Goal: Task Accomplishment & Management: Manage account settings

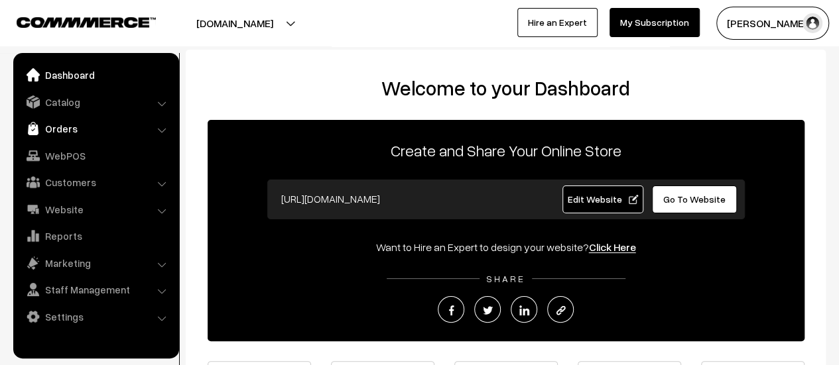
click at [70, 127] on link "Orders" at bounding box center [96, 129] width 158 height 24
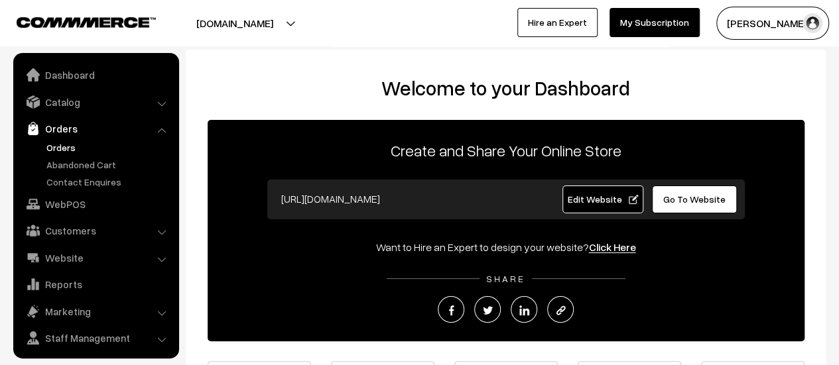
click at [65, 144] on link "Orders" at bounding box center [108, 148] width 131 height 14
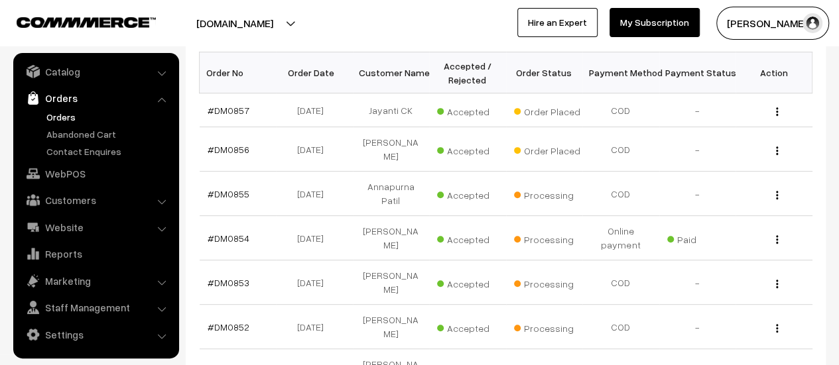
scroll to position [219, 0]
click at [227, 143] on link "#DM0856" at bounding box center [228, 148] width 42 height 11
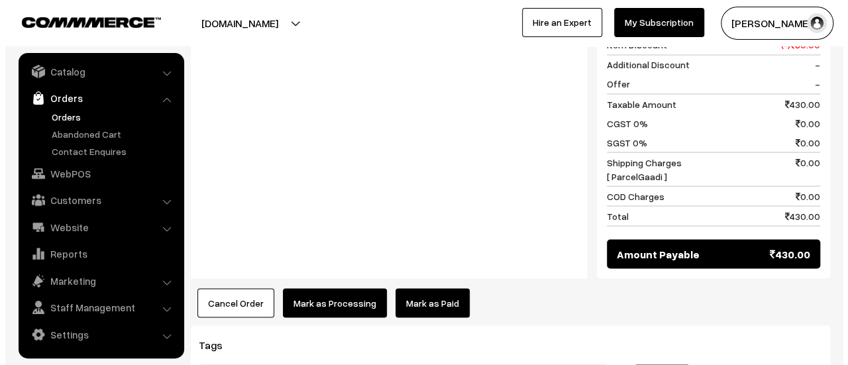
scroll to position [1240, 0]
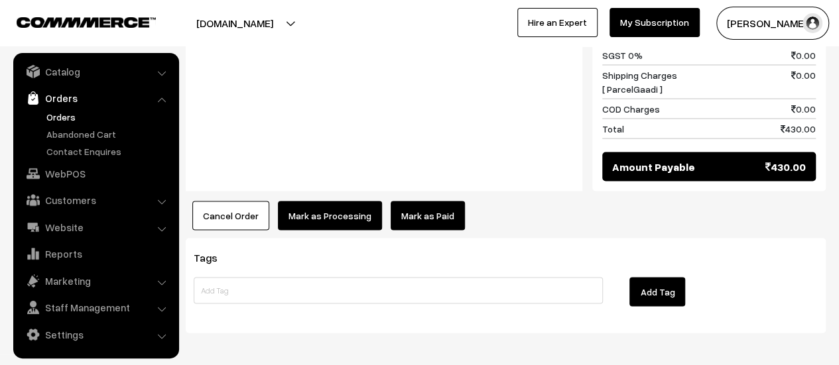
click at [321, 201] on button "Mark as Processing" at bounding box center [330, 215] width 104 height 29
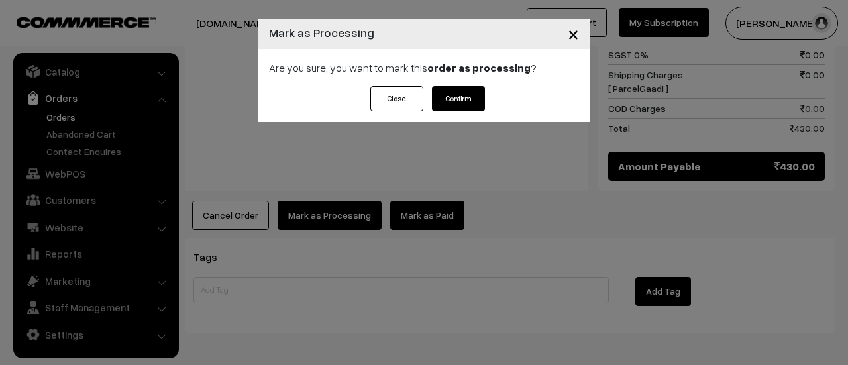
click at [459, 101] on button "Confirm" at bounding box center [458, 98] width 53 height 25
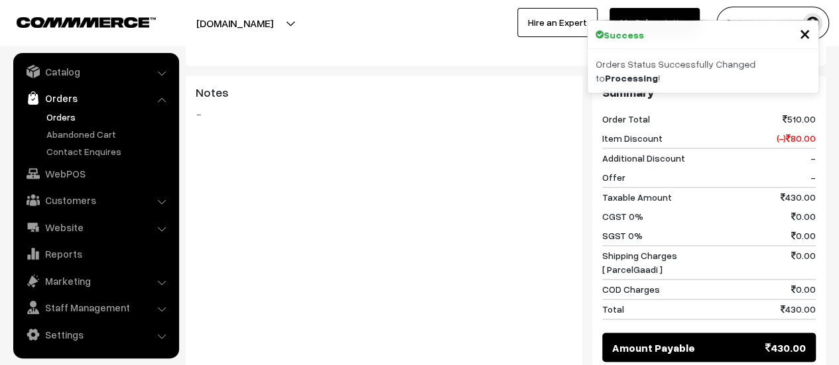
scroll to position [1120, 0]
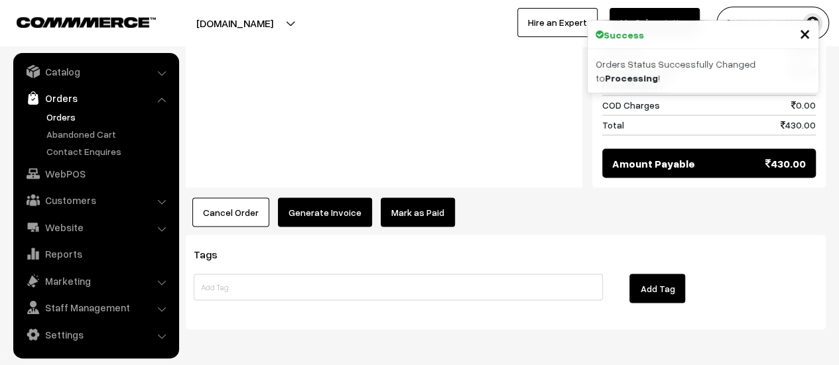
click at [335, 198] on button "Generate Invoice" at bounding box center [325, 212] width 94 height 29
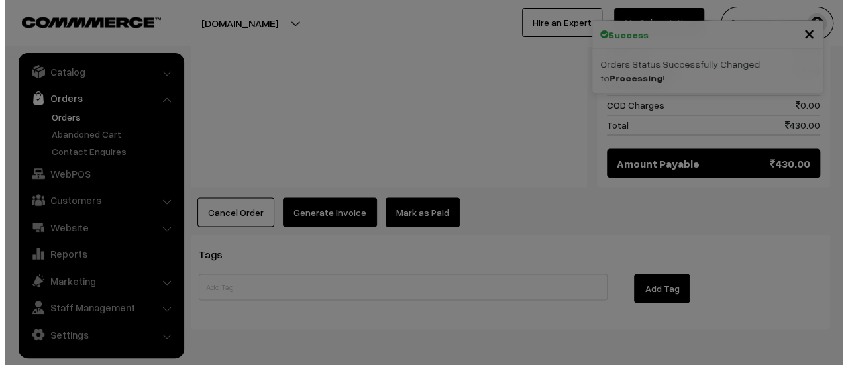
scroll to position [1123, 0]
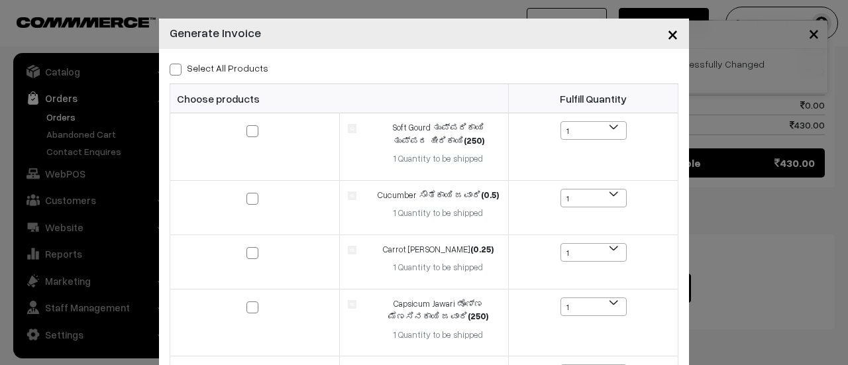
click at [170, 66] on span at bounding box center [176, 70] width 12 height 12
click at [170, 66] on input "Select All Products" at bounding box center [174, 67] width 9 height 9
checkbox input "true"
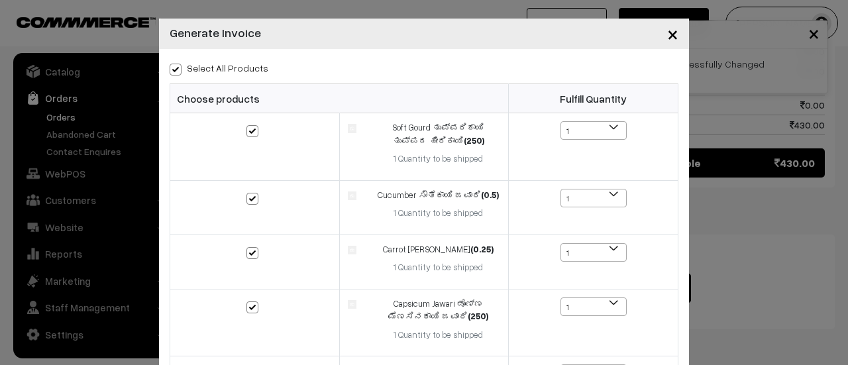
checkbox input "true"
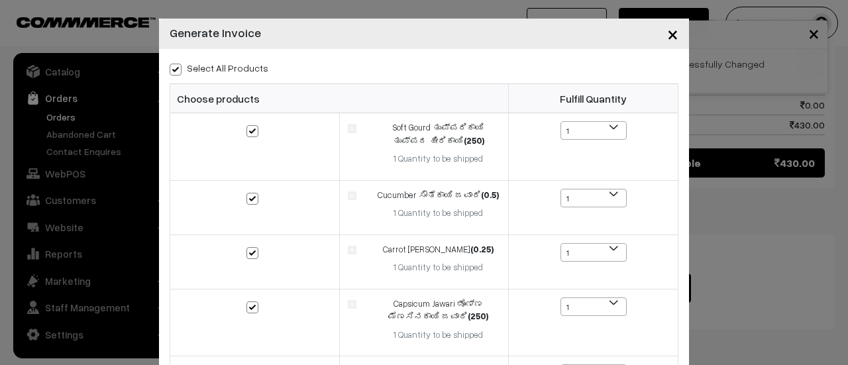
checkbox input "true"
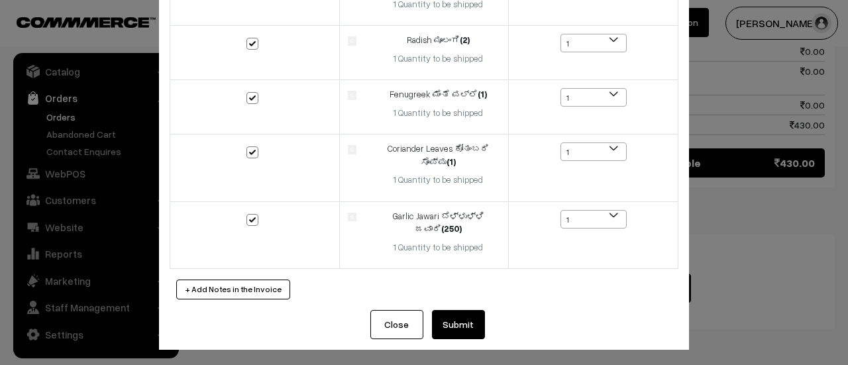
click at [449, 322] on button "Submit" at bounding box center [458, 324] width 53 height 29
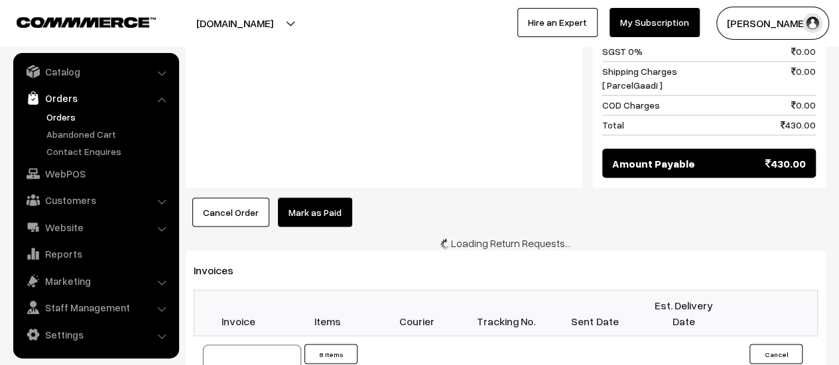
scroll to position [1123, 0]
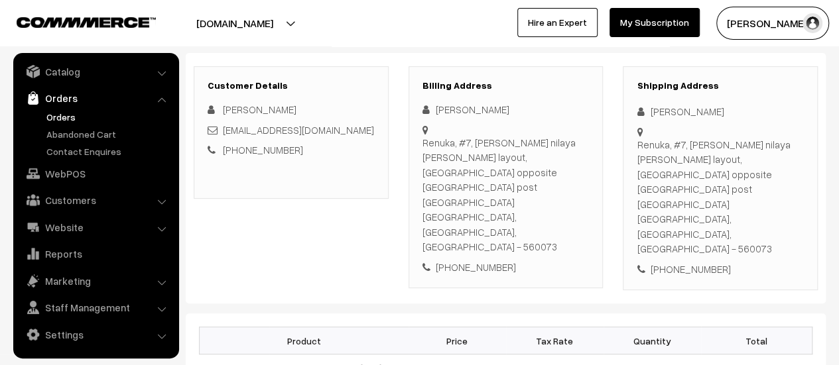
scroll to position [0, 0]
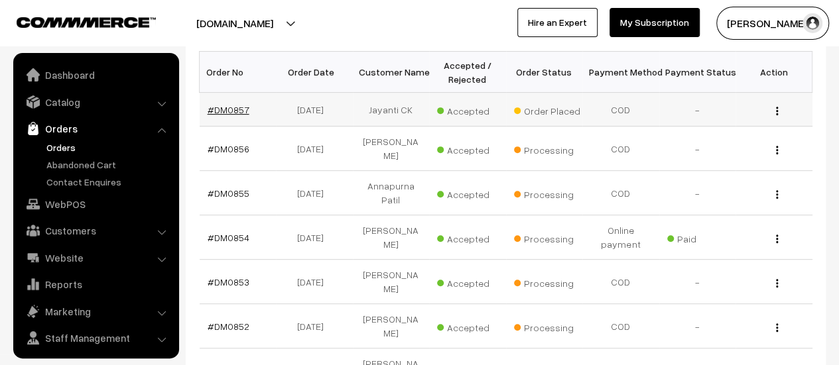
scroll to position [30, 0]
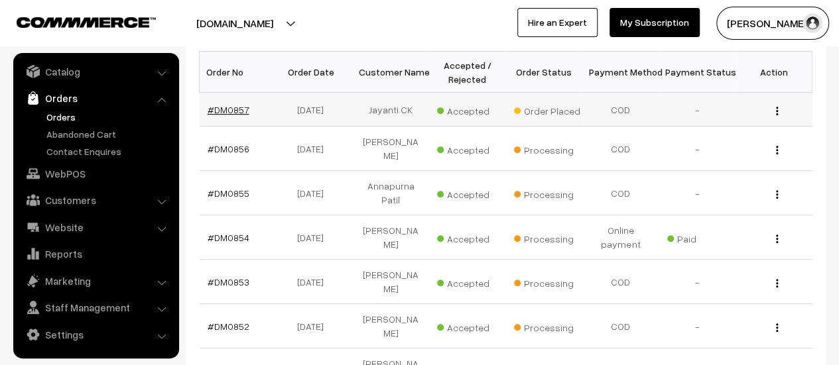
click at [227, 108] on link "#DM0857" at bounding box center [228, 109] width 42 height 11
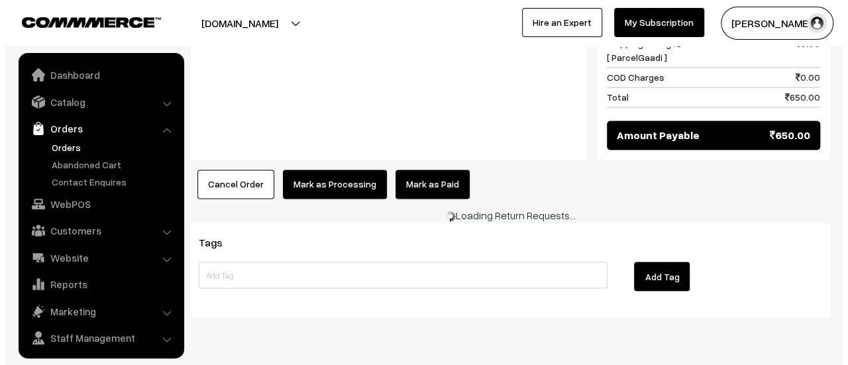
scroll to position [30, 0]
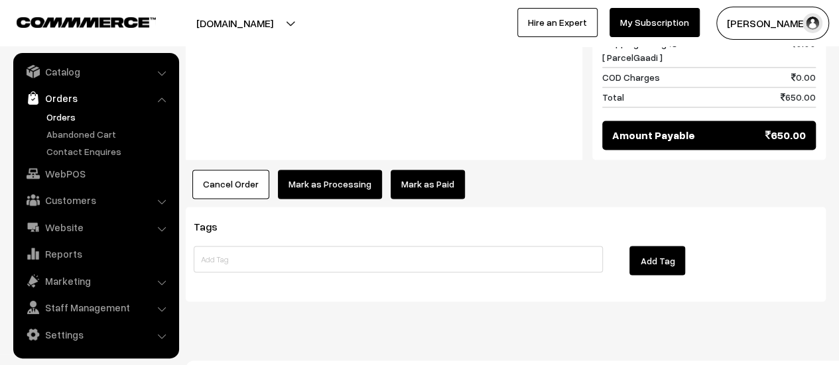
click at [331, 170] on button "Mark as Processing" at bounding box center [330, 184] width 104 height 29
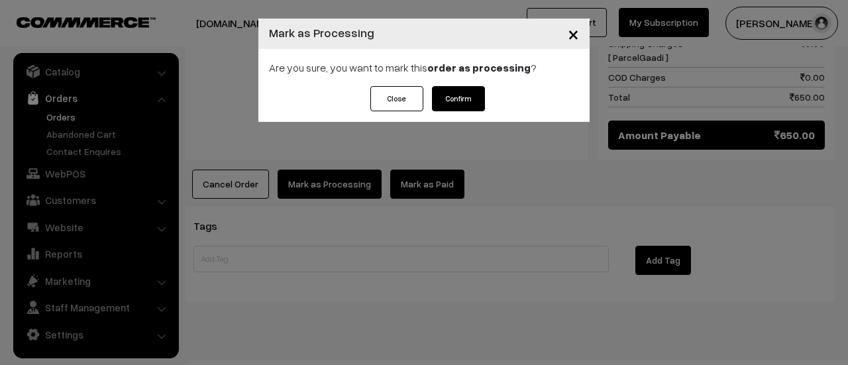
click at [469, 93] on button "Confirm" at bounding box center [458, 98] width 53 height 25
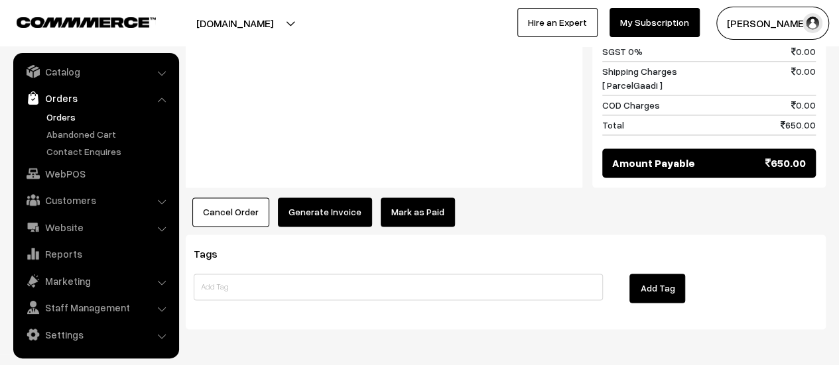
scroll to position [977, 0]
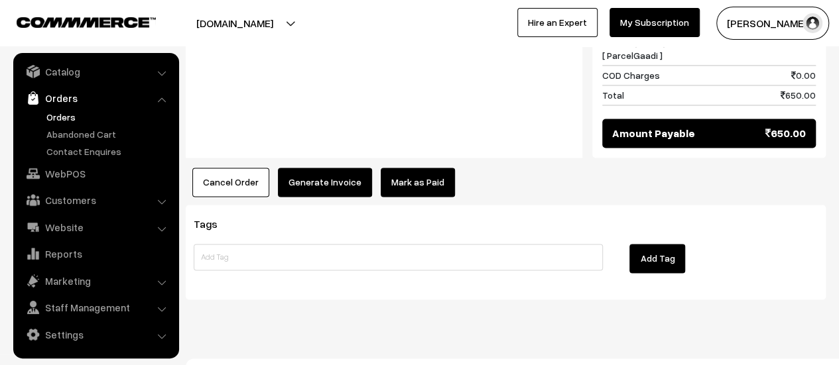
click at [312, 168] on button "Generate Invoice" at bounding box center [325, 182] width 94 height 29
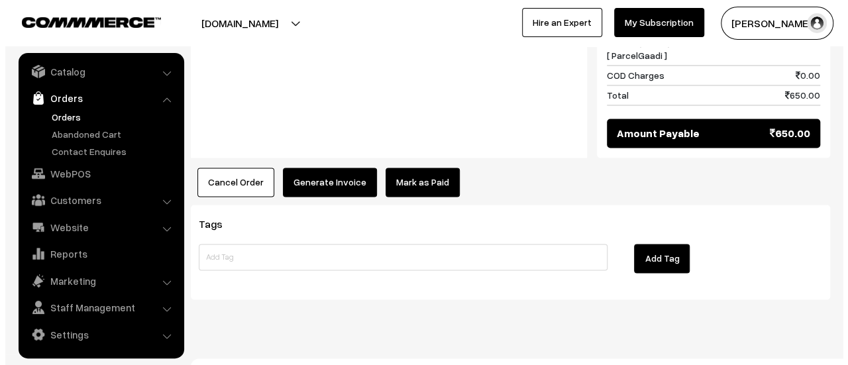
scroll to position [980, 0]
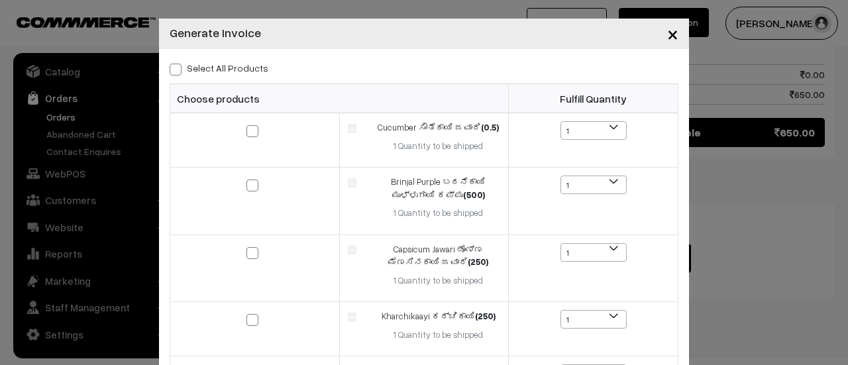
click at [170, 71] on span at bounding box center [176, 70] width 12 height 12
click at [170, 71] on input "Select All Products" at bounding box center [174, 67] width 9 height 9
checkbox input "true"
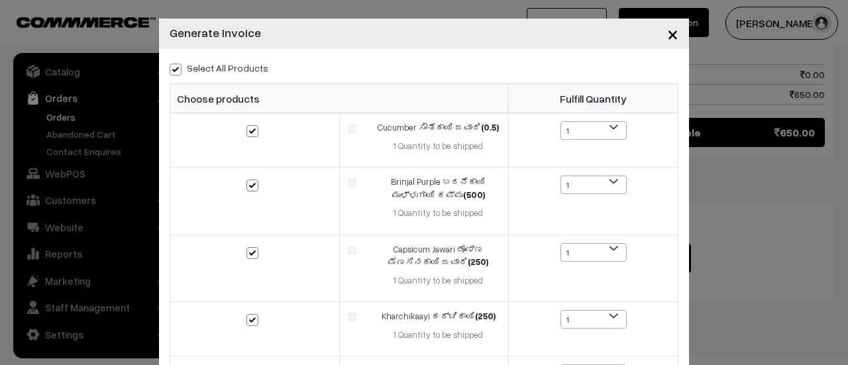
checkbox input "true"
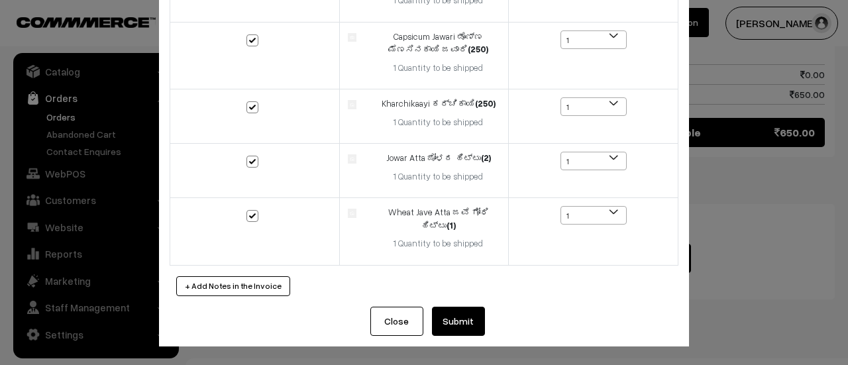
click at [463, 327] on button "Submit" at bounding box center [458, 321] width 53 height 29
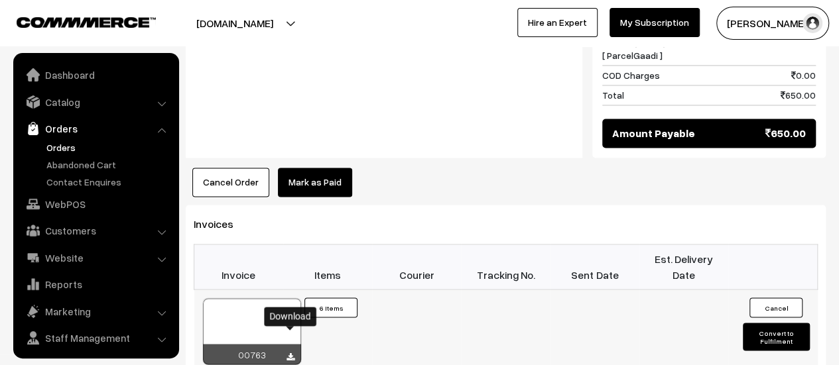
scroll to position [30, 0]
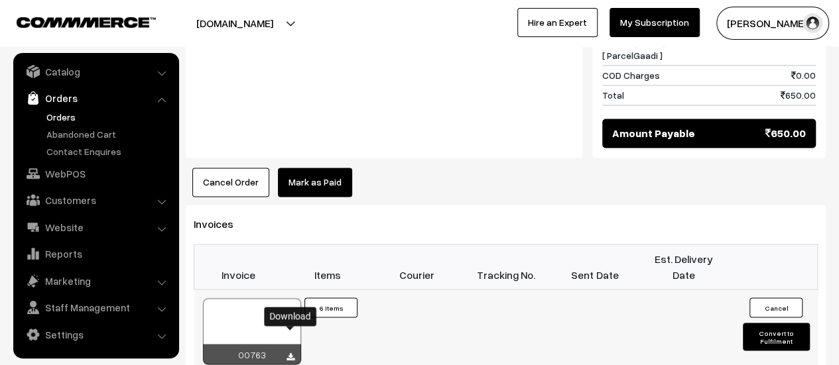
drag, startPoint x: 0, startPoint y: 0, endPoint x: 292, endPoint y: 337, distance: 445.5
click at [292, 353] on icon at bounding box center [290, 357] width 8 height 9
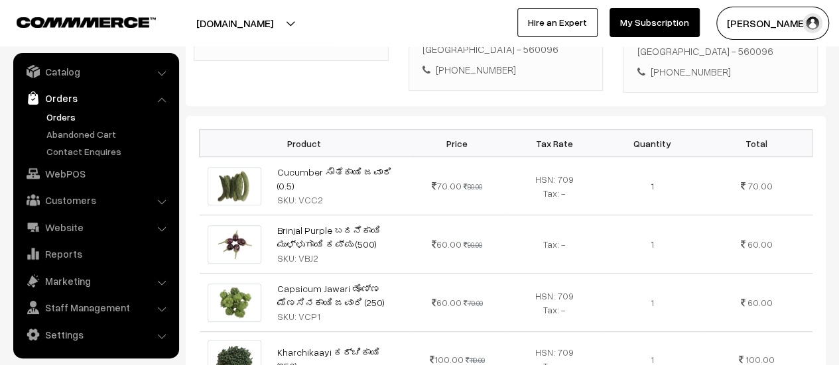
scroll to position [0, 0]
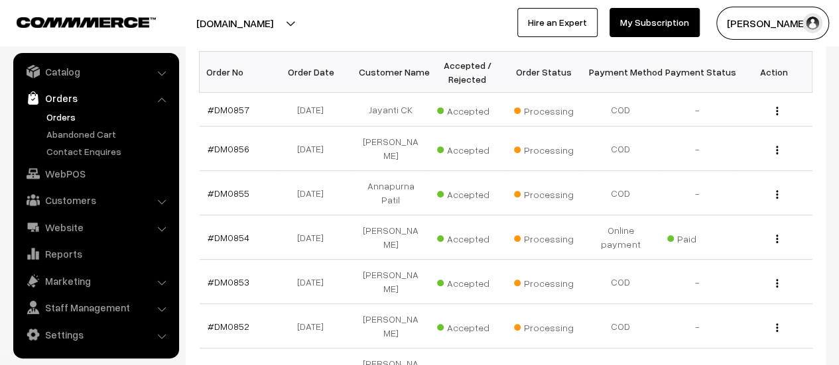
scroll to position [219, 0]
click at [239, 321] on link "#DM0852" at bounding box center [228, 326] width 42 height 11
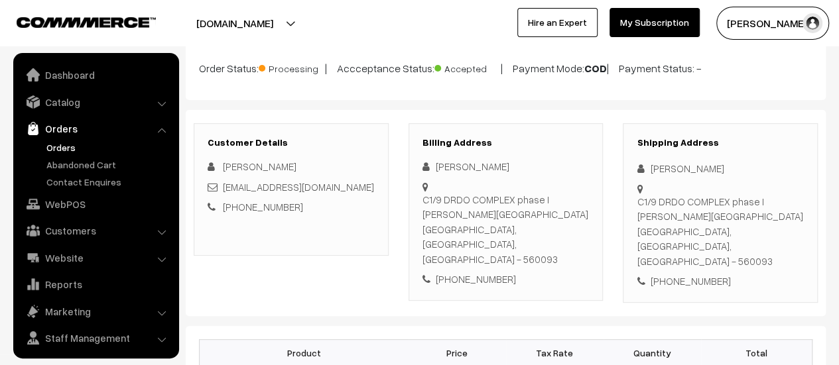
scroll to position [30, 0]
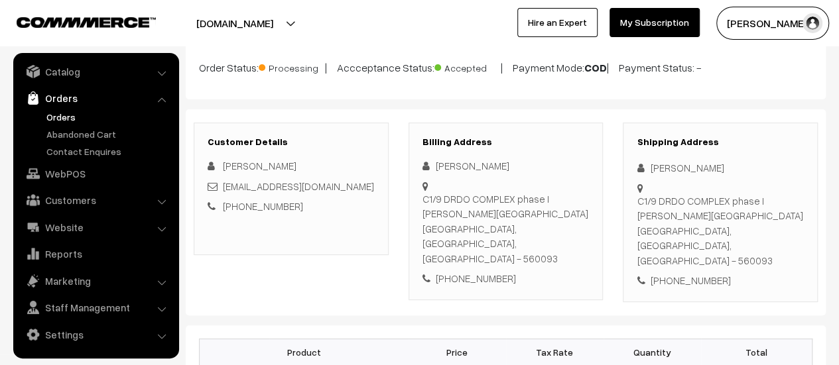
drag, startPoint x: 425, startPoint y: 196, endPoint x: 460, endPoint y: 215, distance: 40.0
click at [460, 215] on div "C1/[STREET_ADDRESS][PERSON_NAME]" at bounding box center [505, 229] width 167 height 75
drag, startPoint x: 424, startPoint y: 197, endPoint x: 574, endPoint y: 231, distance: 154.4
click at [574, 231] on div "C1/[STREET_ADDRESS][PERSON_NAME]" at bounding box center [505, 229] width 167 height 75
copy div "C1/[STREET_ADDRESS][PERSON_NAME]"
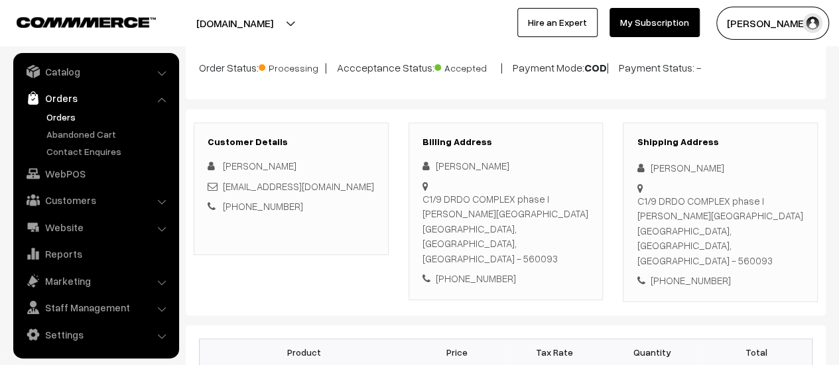
scroll to position [0, 0]
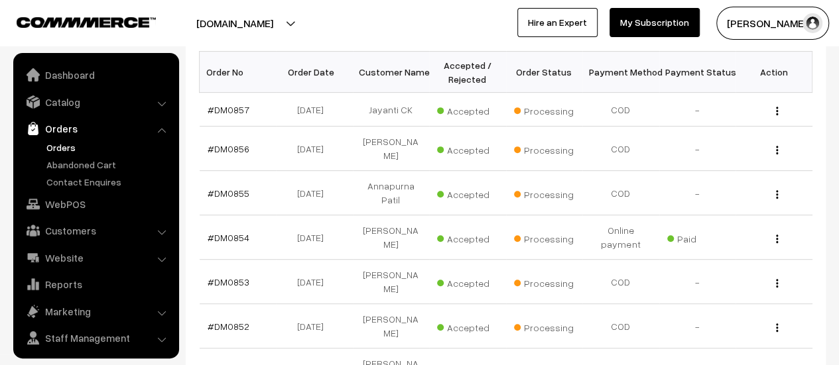
scroll to position [30, 0]
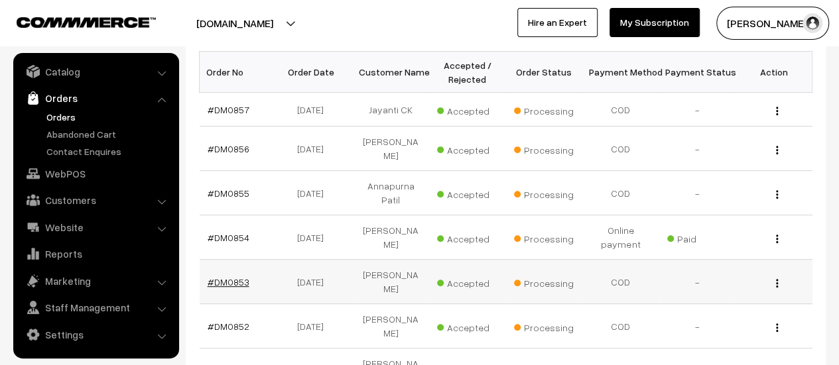
click at [233, 276] on link "#DM0853" at bounding box center [228, 281] width 42 height 11
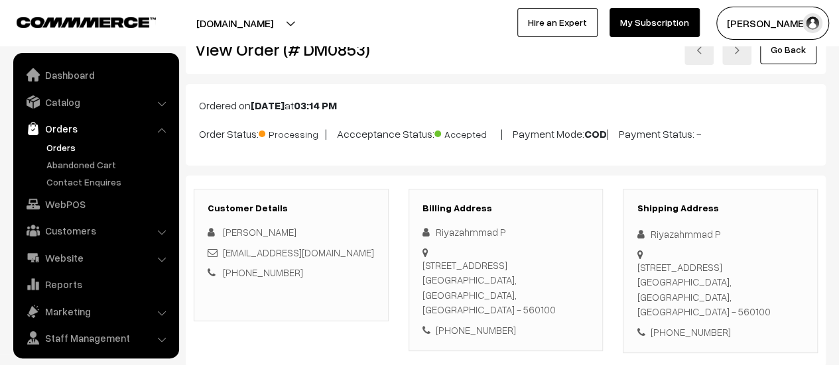
scroll to position [30, 0]
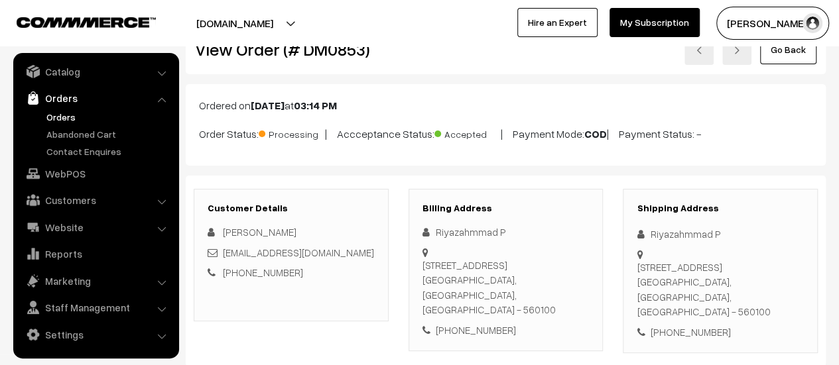
drag, startPoint x: 422, startPoint y: 262, endPoint x: 570, endPoint y: 308, distance: 155.4
click at [570, 308] on div "Flat no 102 Tirumala heights apartment, Sarjapur main road Nagnathpura choodasa…" at bounding box center [505, 288] width 167 height 60
copy div "Flat no 102 Tirumala heights apartment, Sarjapur main road Nagnathpura choodasa…"
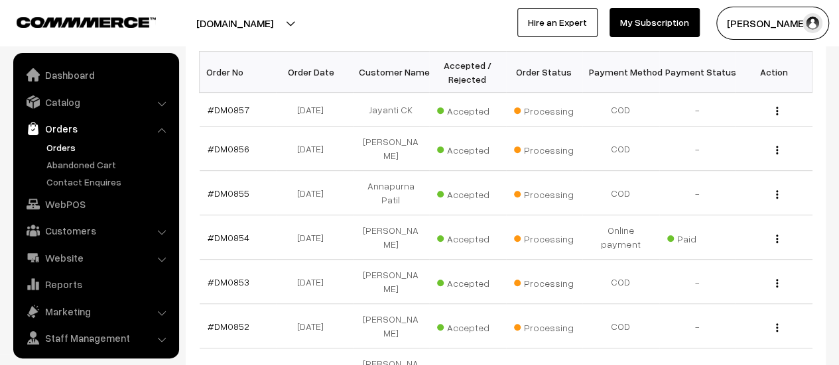
scroll to position [30, 0]
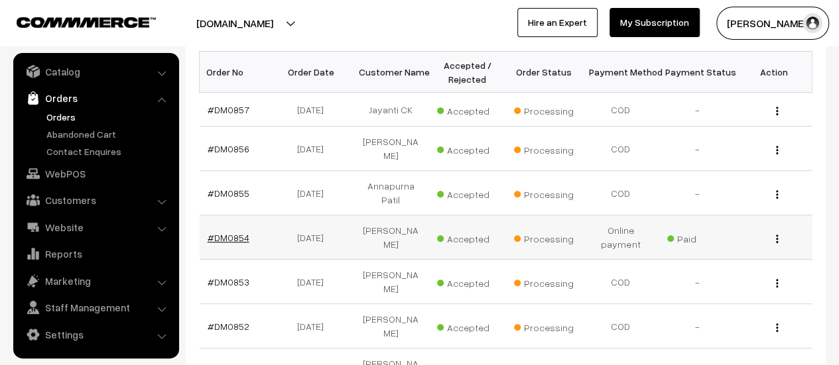
click at [225, 232] on link "#DM0854" at bounding box center [228, 237] width 42 height 11
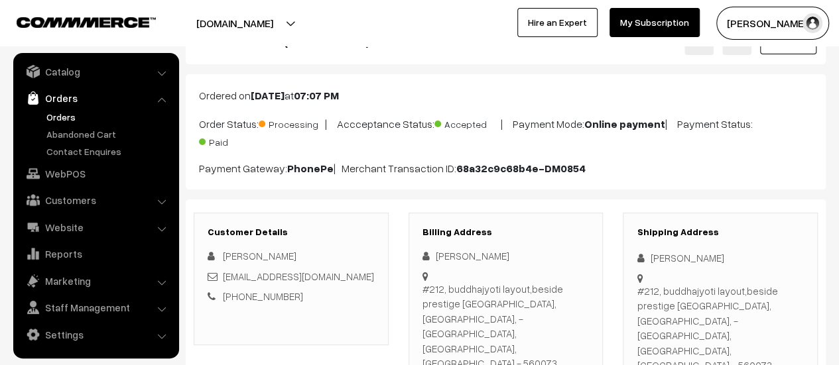
scroll to position [52, 0]
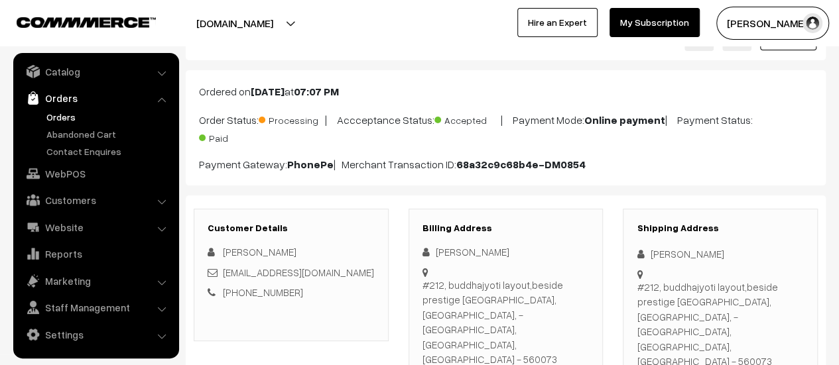
drag, startPoint x: 424, startPoint y: 282, endPoint x: 576, endPoint y: 314, distance: 155.7
click at [576, 314] on div "#212, buddhajyoti layout,beside prestige [GEOGRAPHIC_DATA],[GEOGRAPHIC_DATA], -…" at bounding box center [505, 322] width 167 height 89
copy div "#212, buddhajyoti layout,beside prestige [GEOGRAPHIC_DATA],[GEOGRAPHIC_DATA], -…"
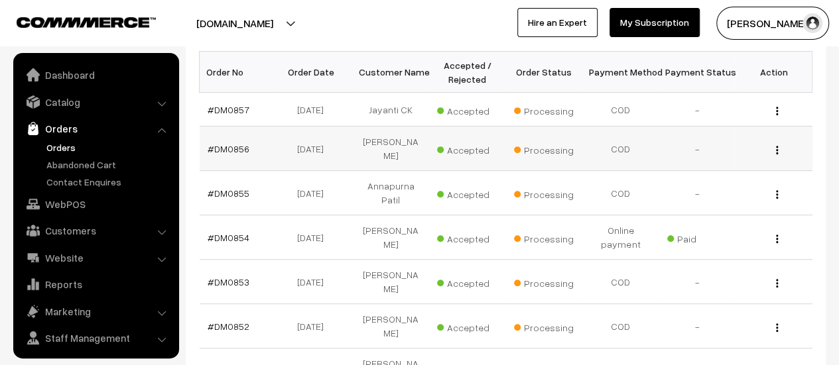
scroll to position [30, 0]
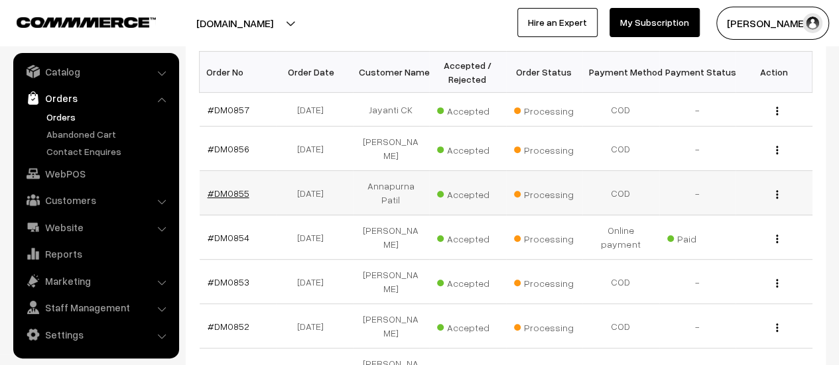
click at [229, 188] on link "#DM0855" at bounding box center [228, 193] width 42 height 11
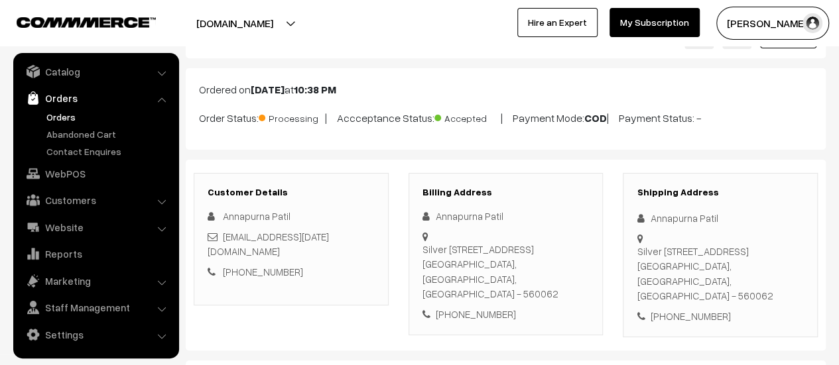
scroll to position [56, 0]
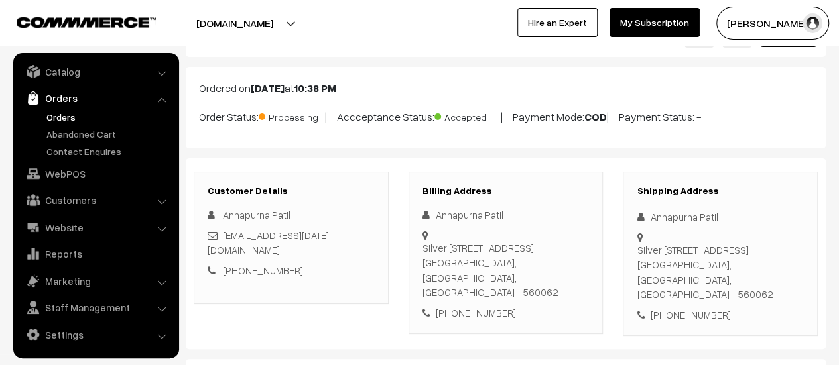
drag, startPoint x: 425, startPoint y: 246, endPoint x: 479, endPoint y: 258, distance: 55.0
click at [479, 258] on div "[STREET_ADDRESS]" at bounding box center [505, 271] width 167 height 60
drag, startPoint x: 422, startPoint y: 246, endPoint x: 571, endPoint y: 276, distance: 152.9
click at [571, 276] on div "[STREET_ADDRESS]" at bounding box center [505, 271] width 167 height 60
copy div "[STREET_ADDRESS]"
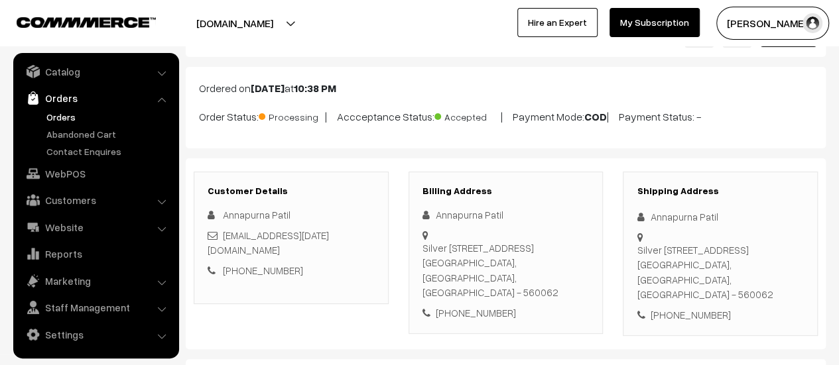
scroll to position [0, 0]
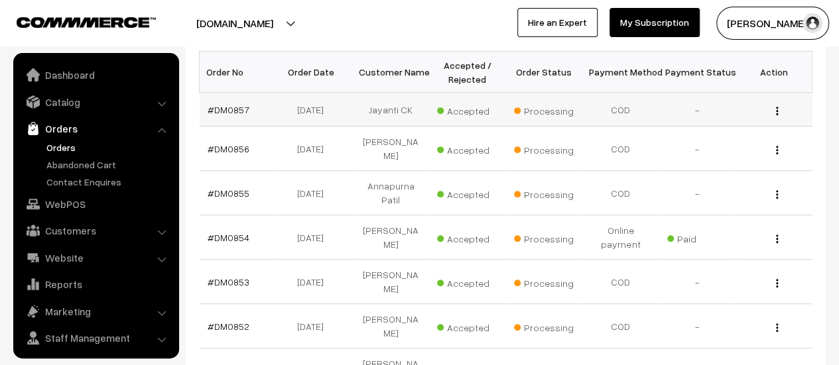
scroll to position [30, 0]
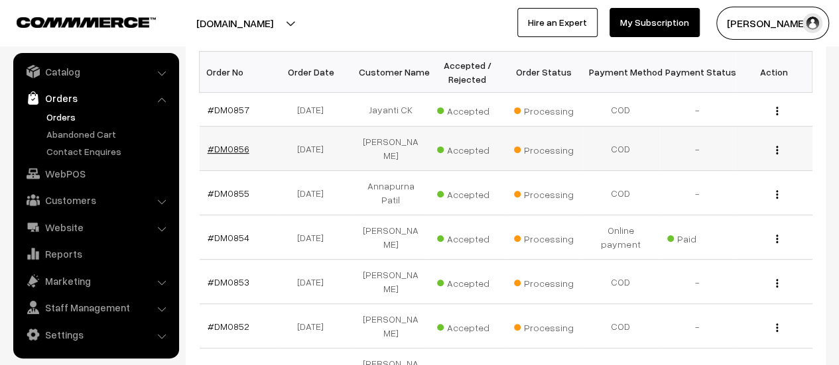
click at [229, 143] on link "#DM0856" at bounding box center [228, 148] width 42 height 11
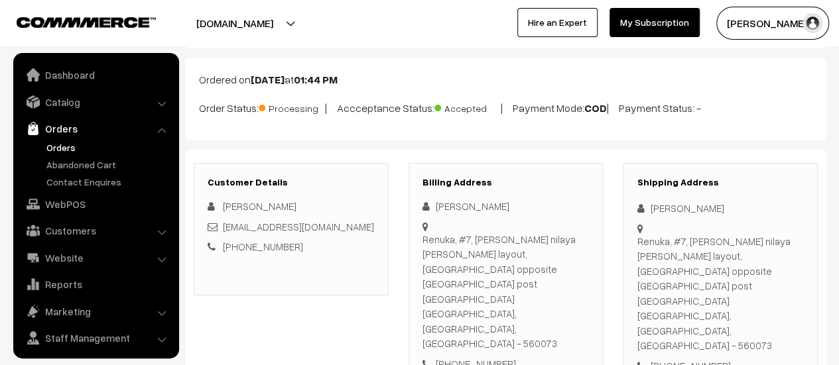
scroll to position [30, 0]
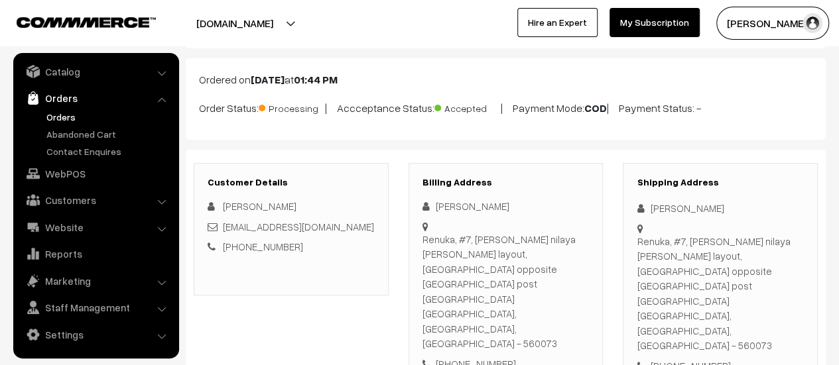
drag, startPoint x: 423, startPoint y: 237, endPoint x: 575, endPoint y: 295, distance: 163.2
click at [575, 295] on div "Renuka, #7, Shiva Kamal nilaya chandrappa layout, BBMP park opposite Tippenahal…" at bounding box center [505, 291] width 167 height 119
copy div "Renuka, #7, Shiva Kamal nilaya chandrappa layout, BBMP park opposite Tippenahal…"
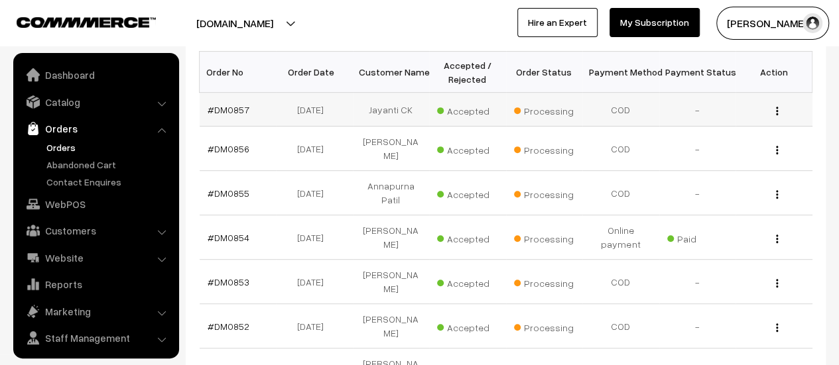
scroll to position [30, 0]
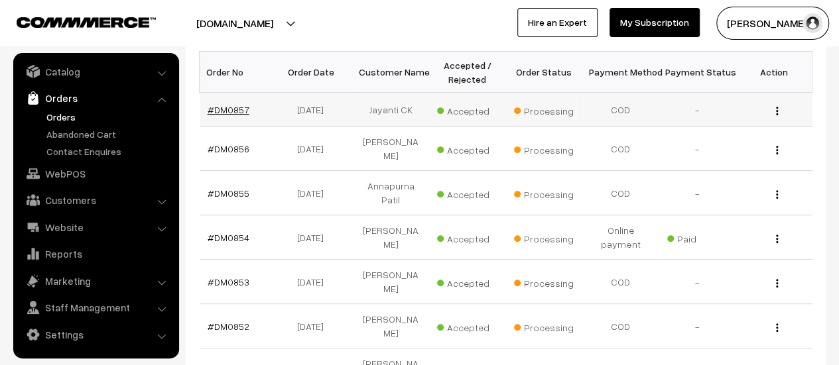
click at [224, 107] on link "#DM0857" at bounding box center [228, 109] width 42 height 11
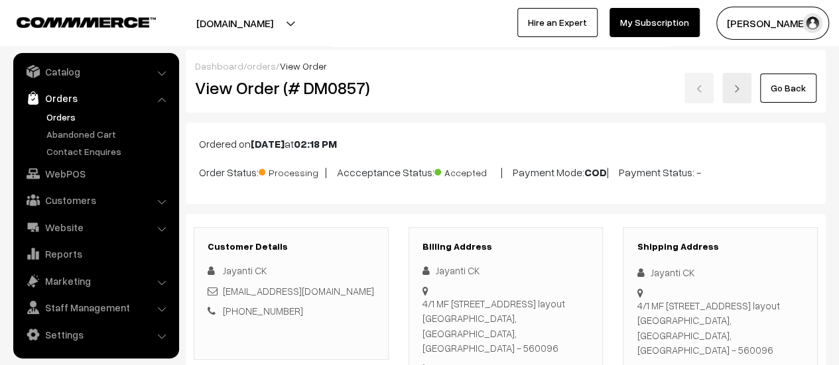
scroll to position [64, 0]
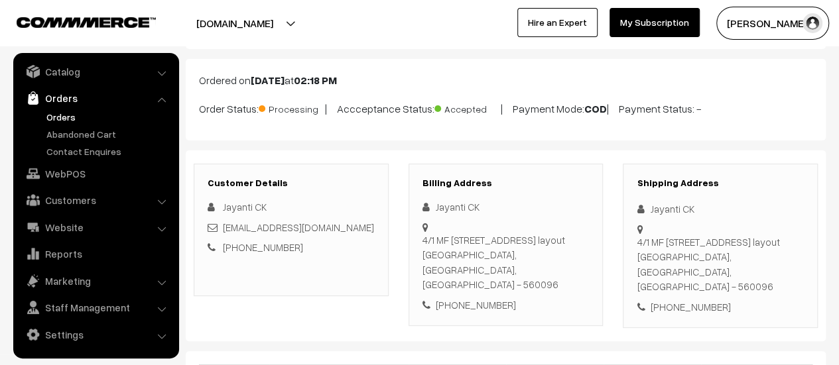
drag, startPoint x: 422, startPoint y: 239, endPoint x: 570, endPoint y: 267, distance: 151.2
click at [570, 267] on div "[STREET_ADDRESS]" at bounding box center [505, 263] width 167 height 60
copy div "[STREET_ADDRESS]"
click at [90, 131] on link "Abandoned Cart" at bounding box center [108, 134] width 131 height 14
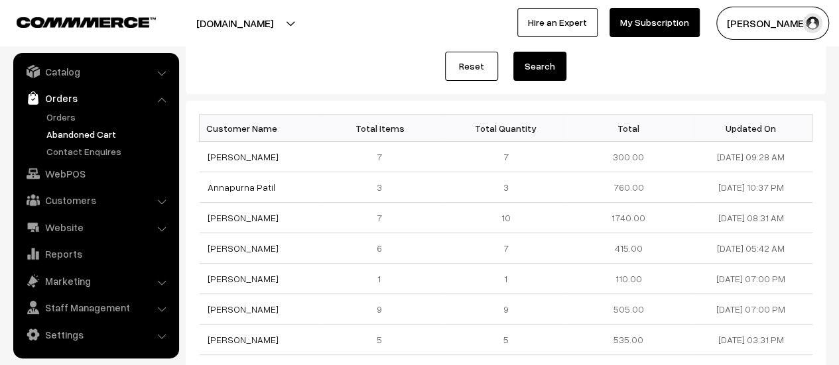
scroll to position [145, 0]
drag, startPoint x: 285, startPoint y: 215, endPoint x: 202, endPoint y: 213, distance: 82.9
click at [202, 213] on td "[PERSON_NAME]" at bounding box center [261, 217] width 123 height 30
copy link "[PERSON_NAME]"
click at [255, 213] on link "[PERSON_NAME]" at bounding box center [242, 216] width 71 height 11
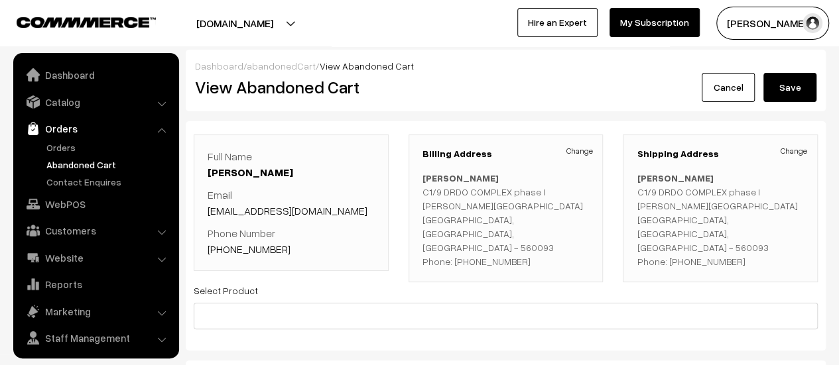
scroll to position [30, 0]
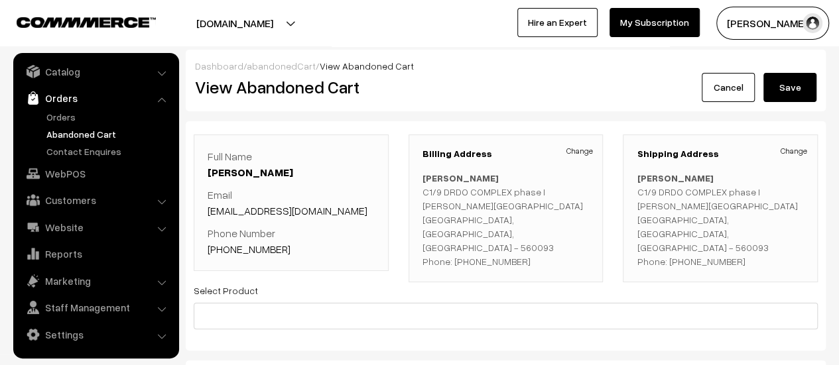
drag, startPoint x: 357, startPoint y: 209, endPoint x: 205, endPoint y: 215, distance: 151.9
click at [205, 215] on div "Full Name Lakshmi bai Naregal Email lakshmibainaregal60@gmail.com Phone Number …" at bounding box center [291, 203] width 195 height 137
copy link "lakshmibainaregal60@gmail.com"
drag, startPoint x: 282, startPoint y: 247, endPoint x: 227, endPoint y: 259, distance: 56.9
click at [227, 259] on div "Full Name Lakshmi bai Naregal Email lakshmibainaregal60@gmail.com Phone Number …" at bounding box center [291, 203] width 195 height 137
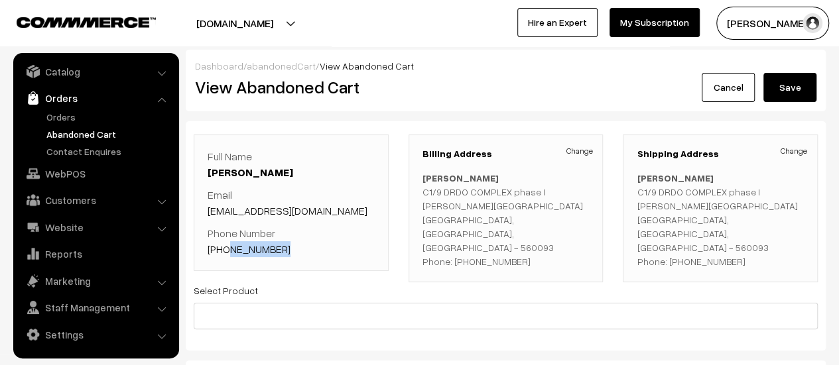
copy link "9880268967"
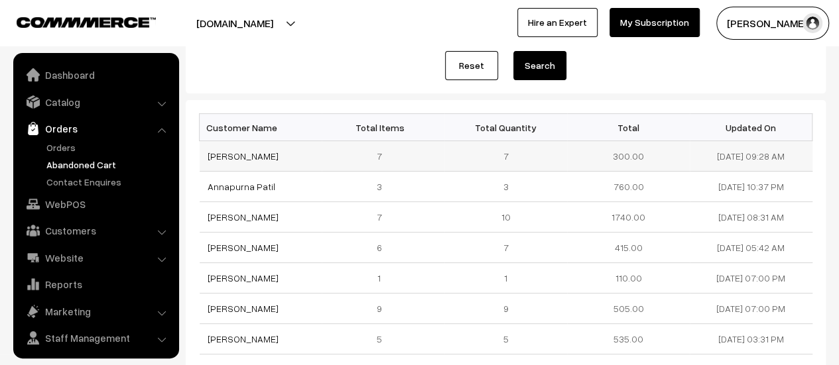
scroll to position [30, 0]
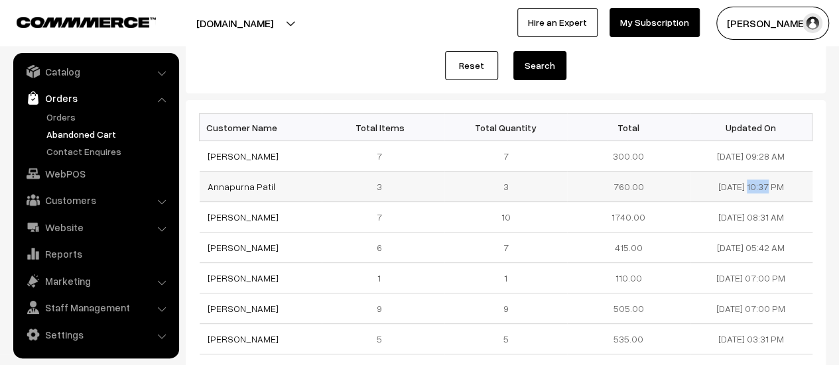
drag, startPoint x: 755, startPoint y: 187, endPoint x: 708, endPoint y: 187, distance: 47.1
click at [708, 187] on td "[DATE] 10:37 PM" at bounding box center [750, 187] width 123 height 30
copy td "[DATE]"
drag, startPoint x: 274, startPoint y: 182, endPoint x: 202, endPoint y: 176, distance: 72.6
click at [202, 176] on td "Annapurna Patil" at bounding box center [261, 187] width 123 height 30
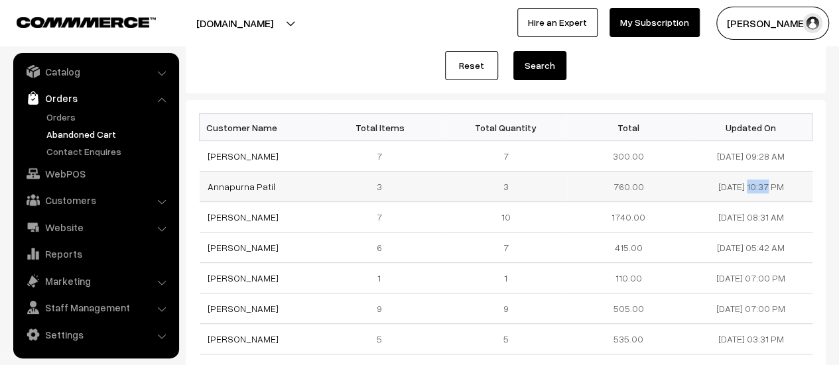
copy link "Annapurna Patil"
click at [233, 184] on link "Annapurna Patil" at bounding box center [241, 186] width 68 height 11
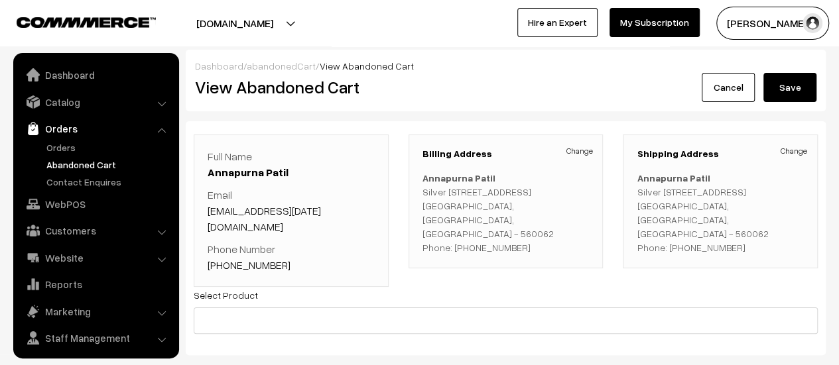
scroll to position [30, 0]
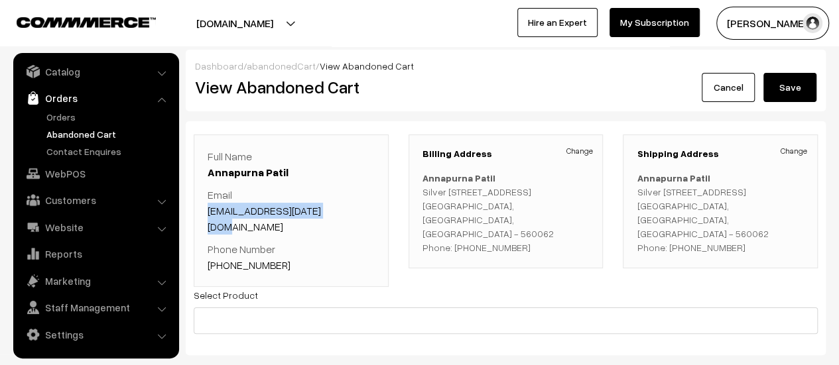
drag, startPoint x: 343, startPoint y: 214, endPoint x: 207, endPoint y: 213, distance: 135.9
click at [207, 213] on p "Email Annapurna.mar31@gmail.com" at bounding box center [290, 211] width 167 height 48
copy link "Annapurna.mar31@gmail.com"
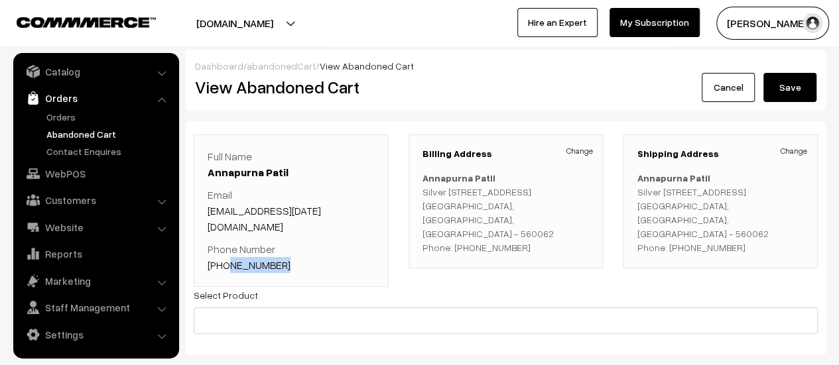
drag, startPoint x: 277, startPoint y: 247, endPoint x: 224, endPoint y: 251, distance: 53.2
click at [224, 251] on p "Phone Number +91 9611988381" at bounding box center [290, 257] width 167 height 32
copy link "9611988381"
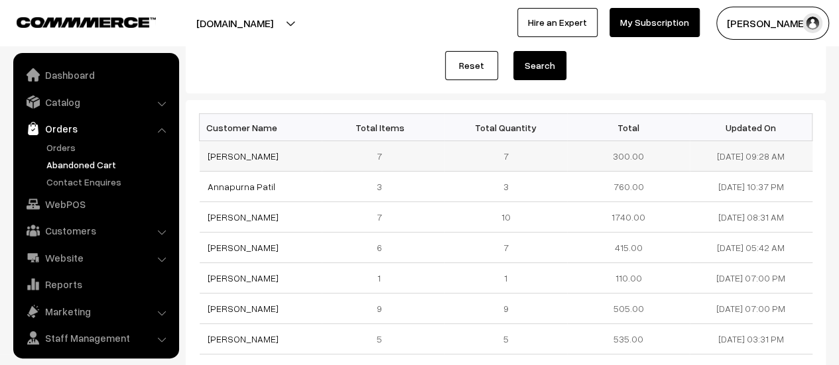
scroll to position [30, 0]
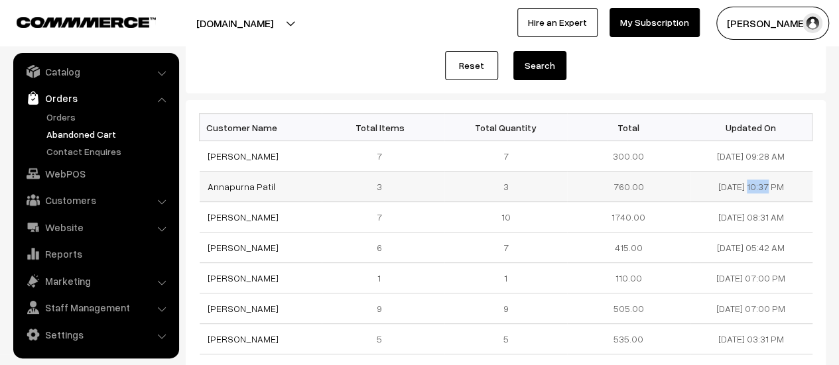
drag, startPoint x: 755, startPoint y: 185, endPoint x: 703, endPoint y: 194, distance: 52.4
click at [703, 194] on td "18-08-2025 10:37 PM" at bounding box center [750, 187] width 123 height 30
copy td "18-08-2025"
drag, startPoint x: 265, startPoint y: 155, endPoint x: 200, endPoint y: 162, distance: 65.3
click at [200, 162] on td "[PERSON_NAME]" at bounding box center [261, 156] width 123 height 30
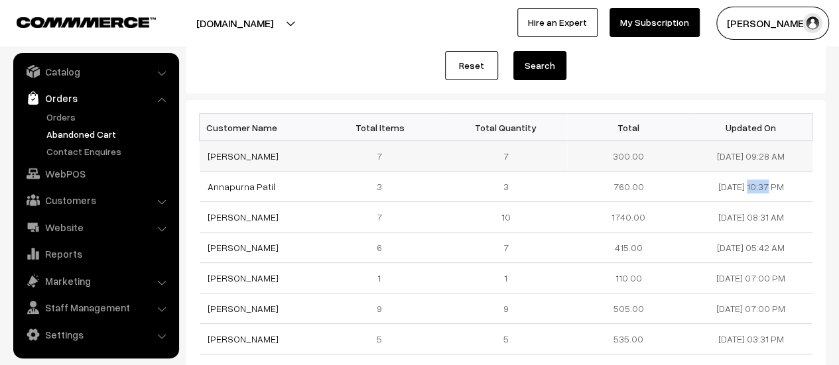
copy link "[PERSON_NAME]"
click at [240, 156] on link "[PERSON_NAME]" at bounding box center [242, 155] width 71 height 11
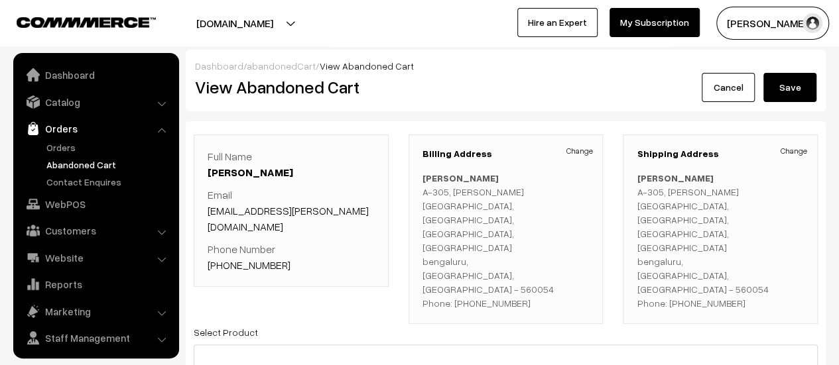
scroll to position [30, 0]
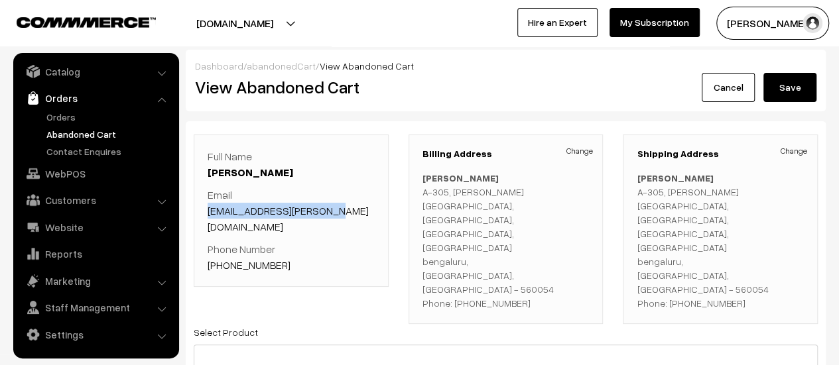
drag, startPoint x: 326, startPoint y: 208, endPoint x: 206, endPoint y: 213, distance: 120.1
click at [206, 213] on div "Full Name [PERSON_NAME] Email [EMAIL_ADDRESS][PERSON_NAME][DOMAIN_NAME] Phone N…" at bounding box center [291, 211] width 195 height 152
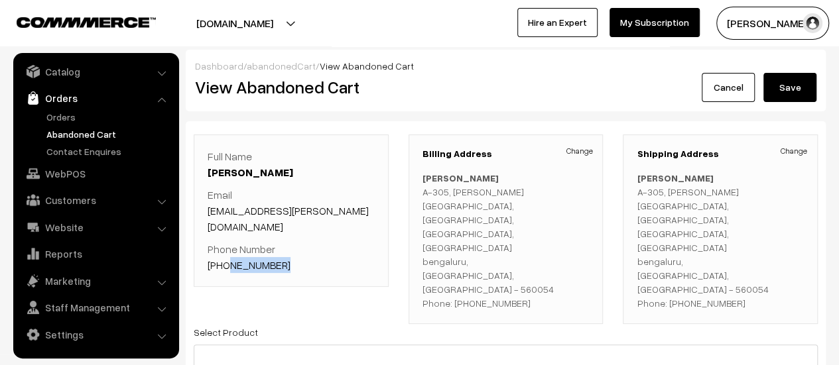
drag, startPoint x: 283, startPoint y: 249, endPoint x: 224, endPoint y: 254, distance: 59.2
click at [224, 254] on p "Phone Number [PHONE_NUMBER]" at bounding box center [290, 257] width 167 height 32
copy link "9901774326"
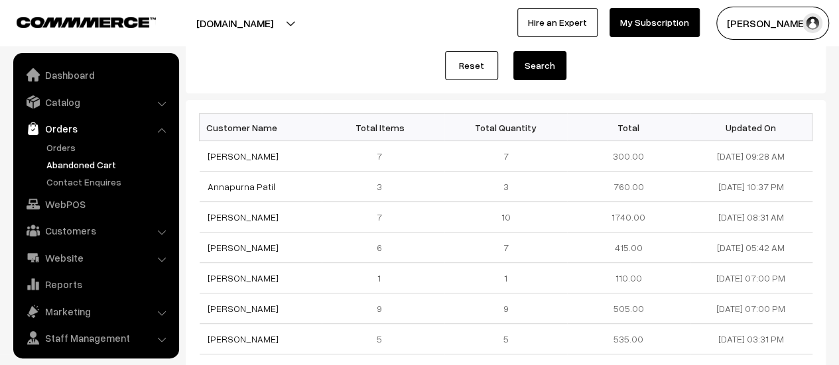
scroll to position [30, 0]
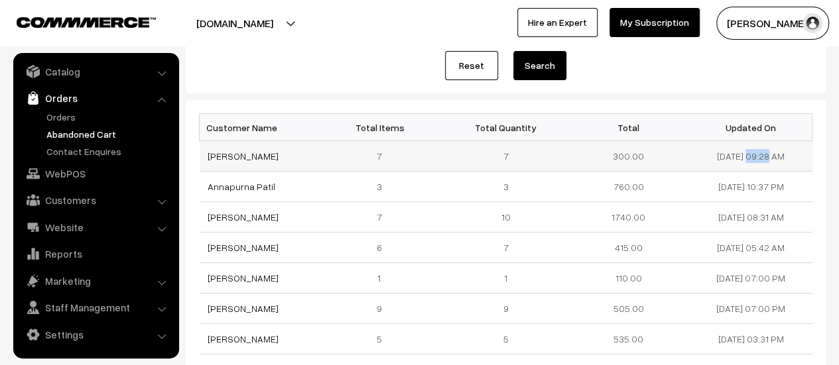
drag, startPoint x: 753, startPoint y: 153, endPoint x: 706, endPoint y: 157, distance: 47.2
click at [706, 157] on td "19-08-2025 09:28 AM" at bounding box center [750, 156] width 123 height 30
click at [64, 115] on link "Orders" at bounding box center [108, 117] width 131 height 14
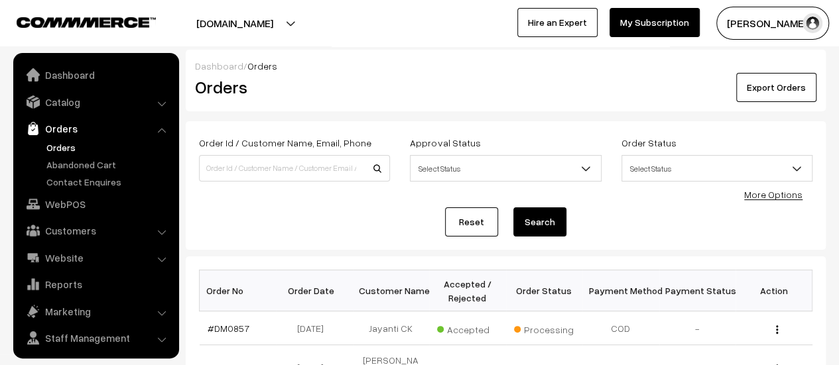
scroll to position [30, 0]
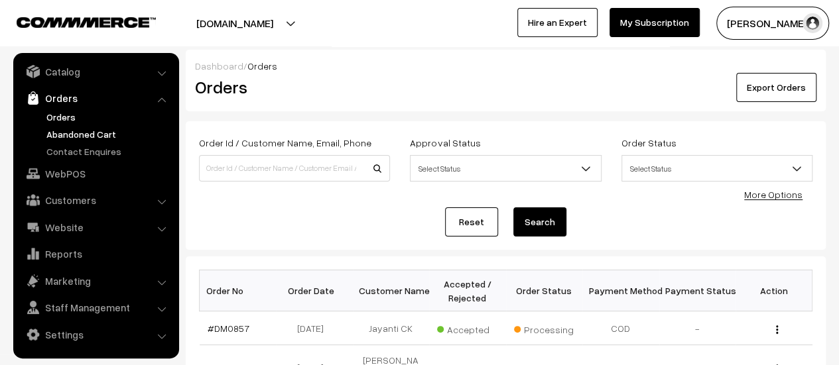
click at [65, 127] on link "Abandoned Cart" at bounding box center [108, 134] width 131 height 14
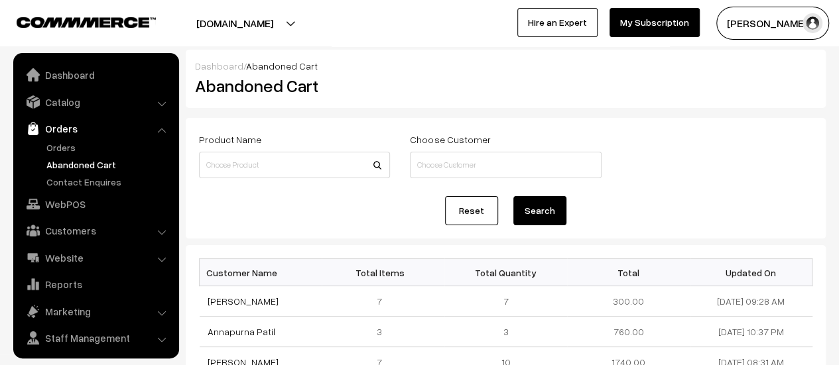
scroll to position [30, 0]
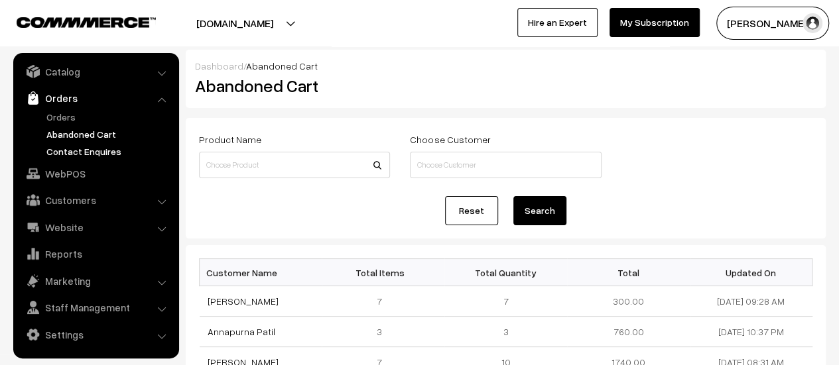
click at [70, 148] on link "Contact Enquires" at bounding box center [108, 152] width 131 height 14
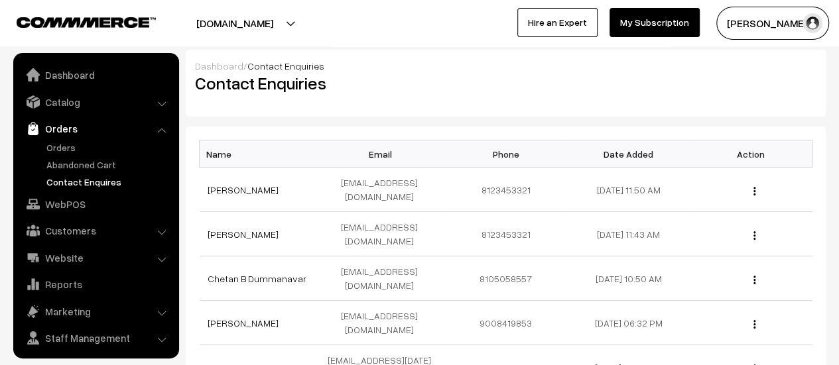
scroll to position [30, 0]
